Goal: Check status: Check status

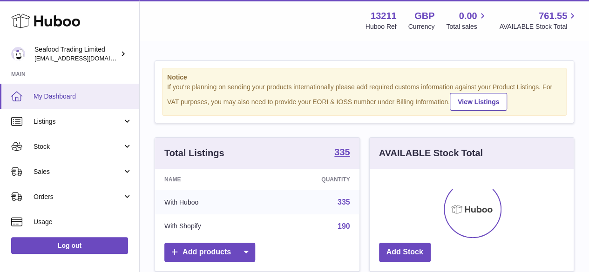
scroll to position [145, 204]
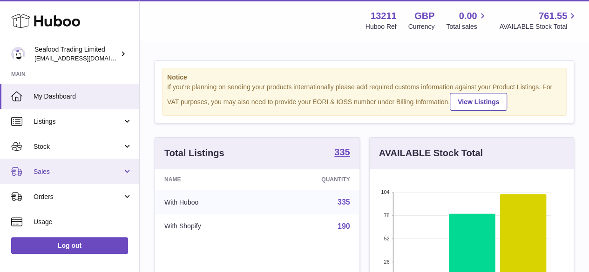
click at [45, 173] on span "Sales" at bounding box center [77, 171] width 89 height 9
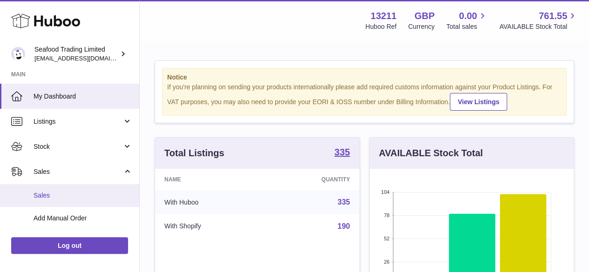
click at [45, 196] on span "Sales" at bounding box center [82, 195] width 99 height 9
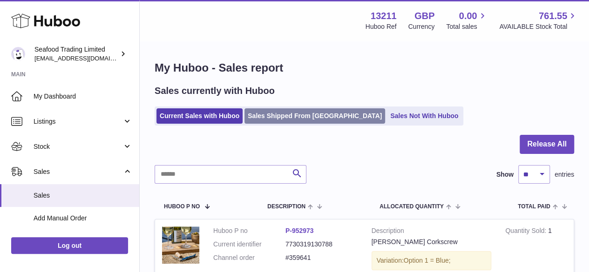
click at [292, 121] on link "Sales Shipped From [GEOGRAPHIC_DATA]" at bounding box center [314, 115] width 141 height 15
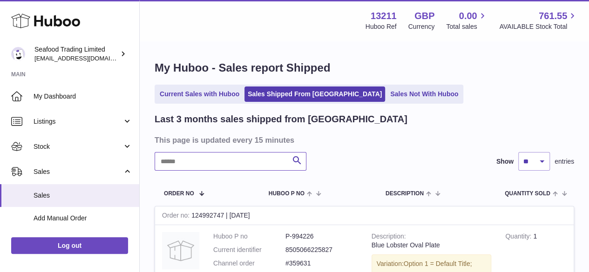
paste input "******"
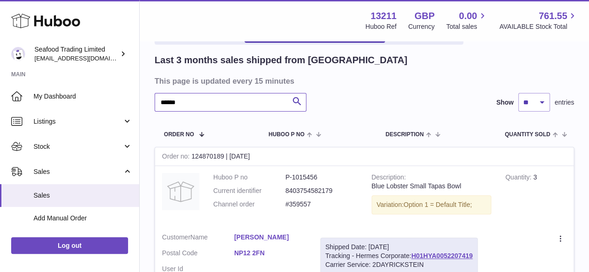
scroll to position [140, 0]
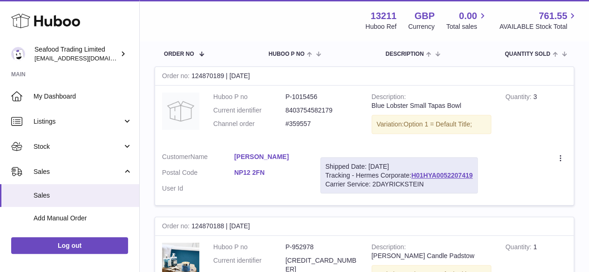
type input "******"
drag, startPoint x: 226, startPoint y: 155, endPoint x: 296, endPoint y: 160, distance: 69.9
click at [296, 160] on dl "Customer Name Ryan Dumayne Postal Code NP12 2FN User Id" at bounding box center [234, 175] width 144 height 45
copy dl "Ryan Dumayne"
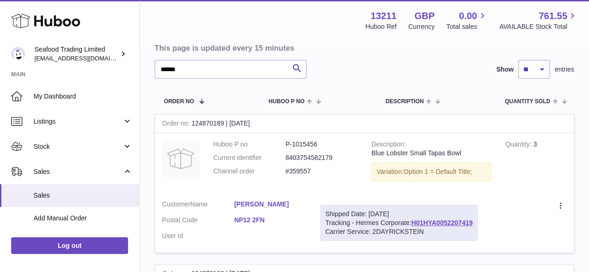
scroll to position [84, 0]
